Goal: Complete application form

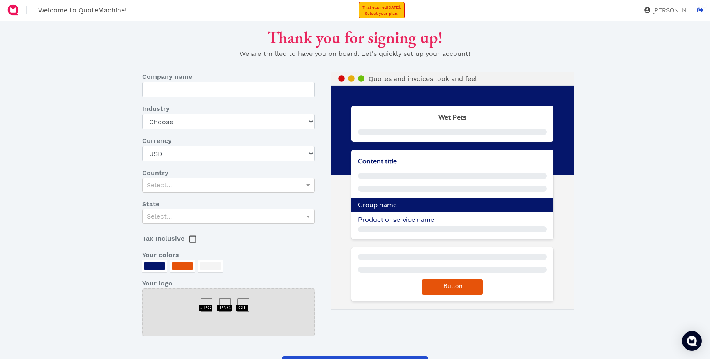
type input "Wet Pets"
click at [704, 12] on icon at bounding box center [701, 10] width 6 height 6
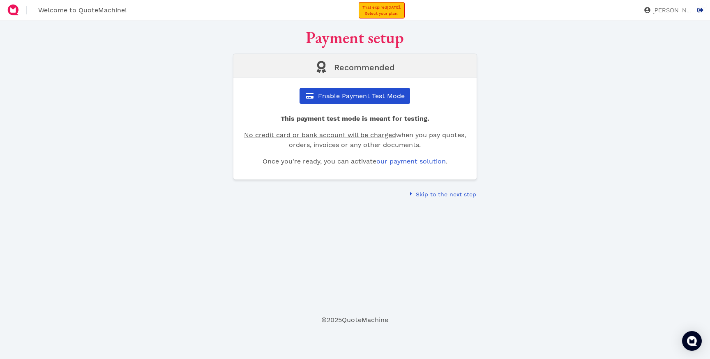
click at [704, 9] on icon at bounding box center [701, 10] width 6 height 5
